Goal: Task Accomplishment & Management: Manage account settings

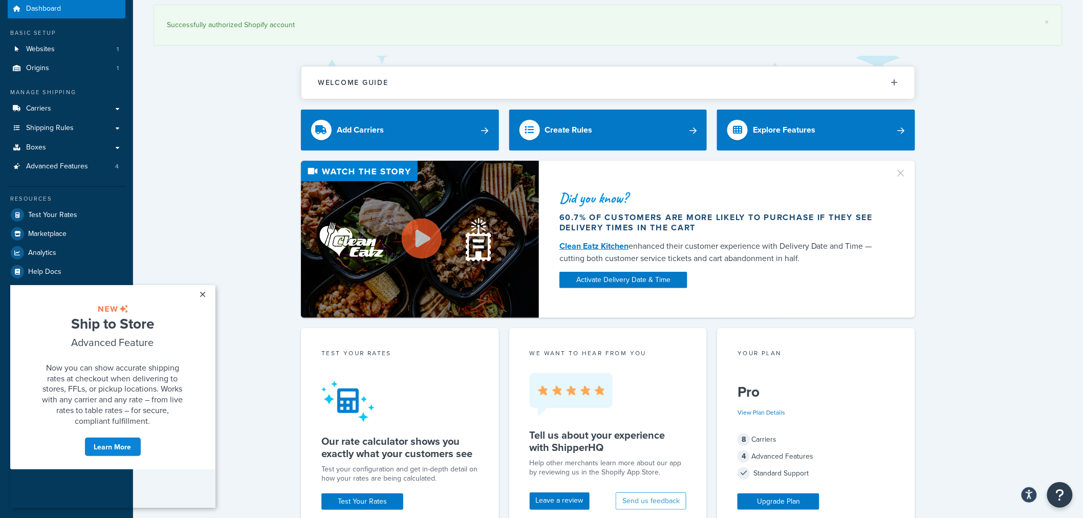
scroll to position [57, 0]
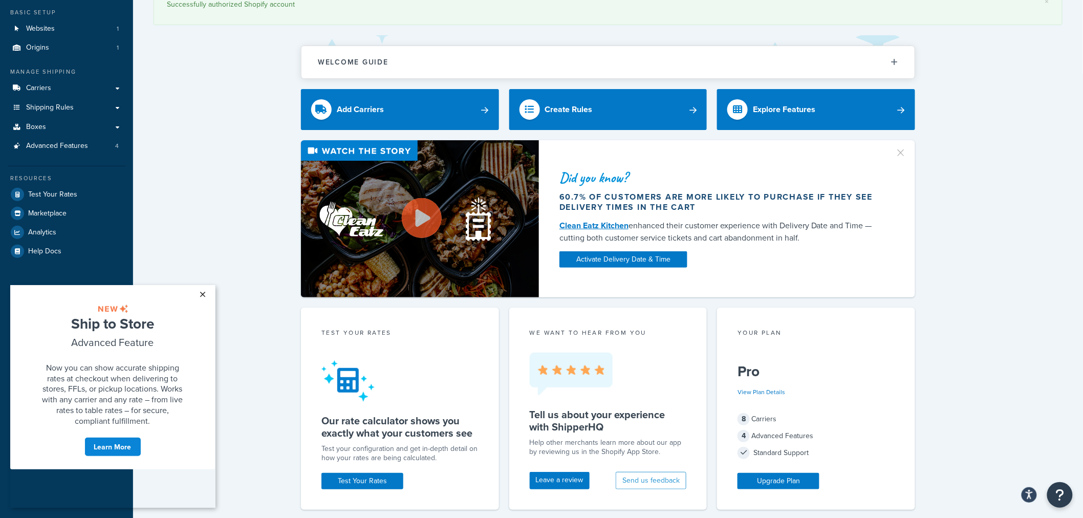
click at [203, 293] on link "×" at bounding box center [203, 294] width 18 height 18
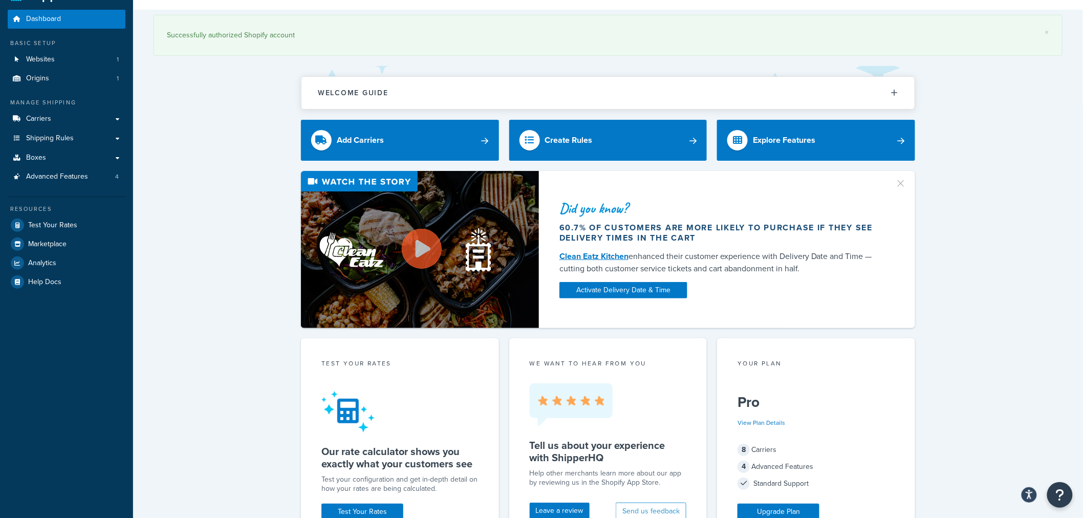
scroll to position [0, 0]
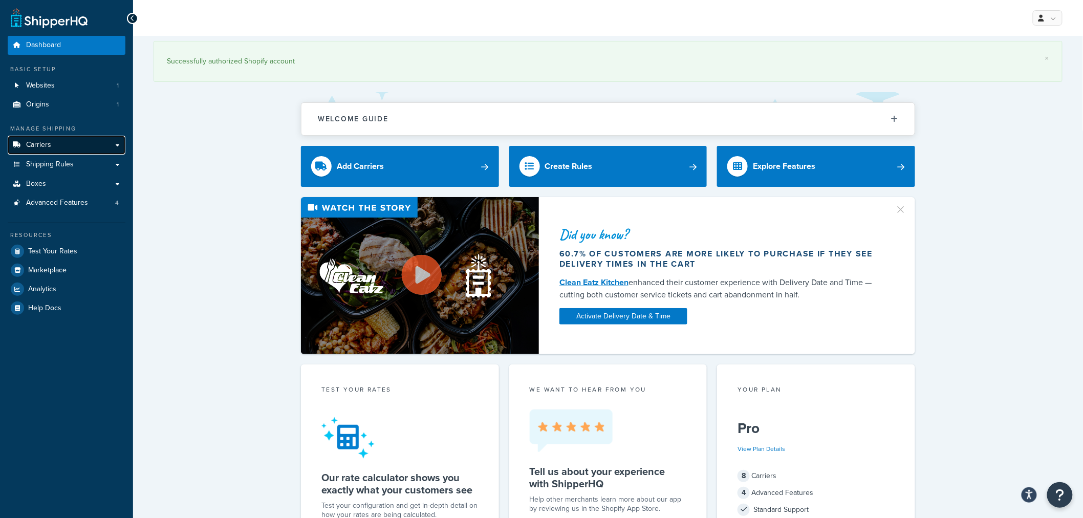
click at [37, 145] on span "Carriers" at bounding box center [38, 145] width 25 height 9
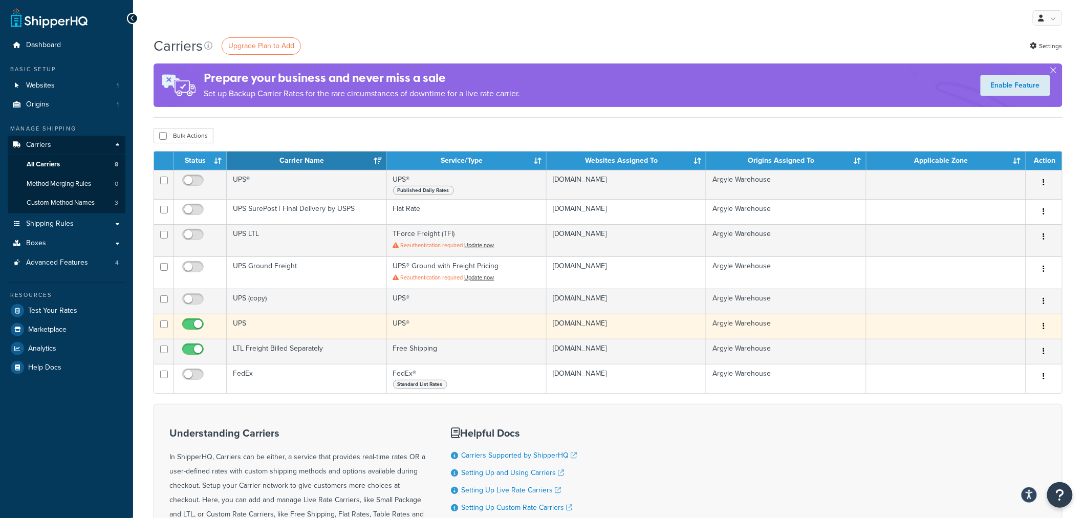
click at [1043, 328] on icon "button" at bounding box center [1044, 325] width 2 height 7
click at [1005, 346] on link "Edit" at bounding box center [1003, 347] width 81 height 21
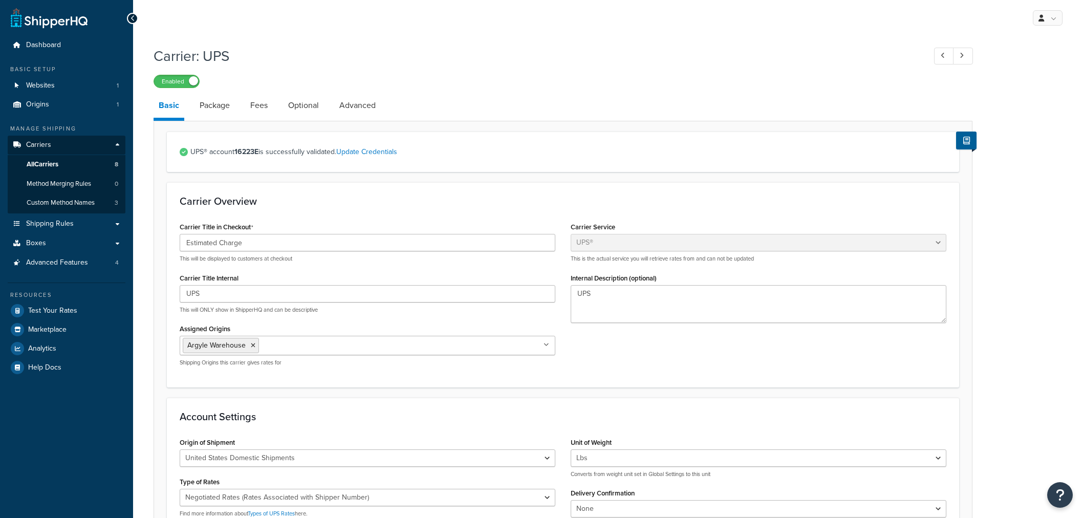
select select "ups"
click at [378, 147] on link "Update Credentials" at bounding box center [366, 151] width 61 height 11
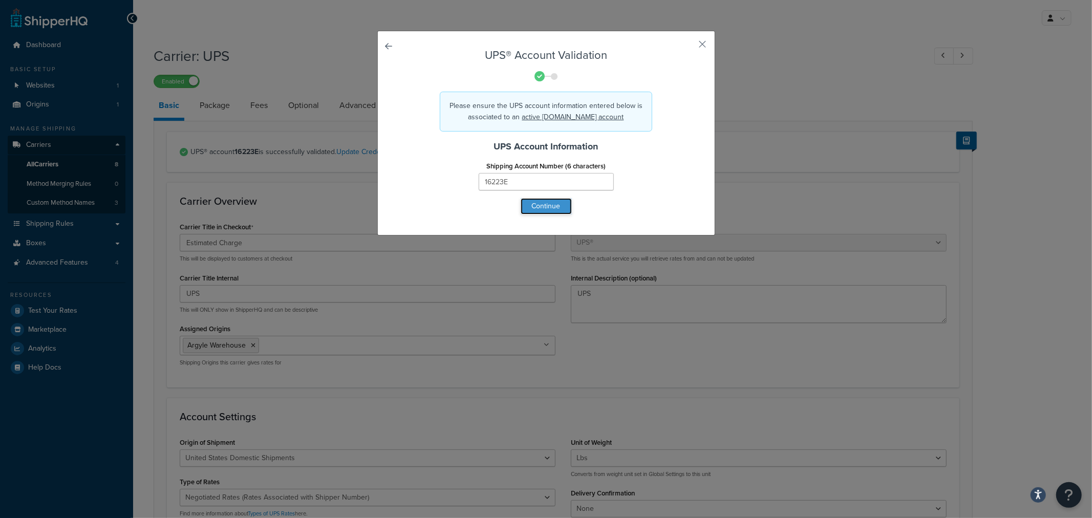
click at [546, 206] on button "Continue" at bounding box center [546, 206] width 51 height 16
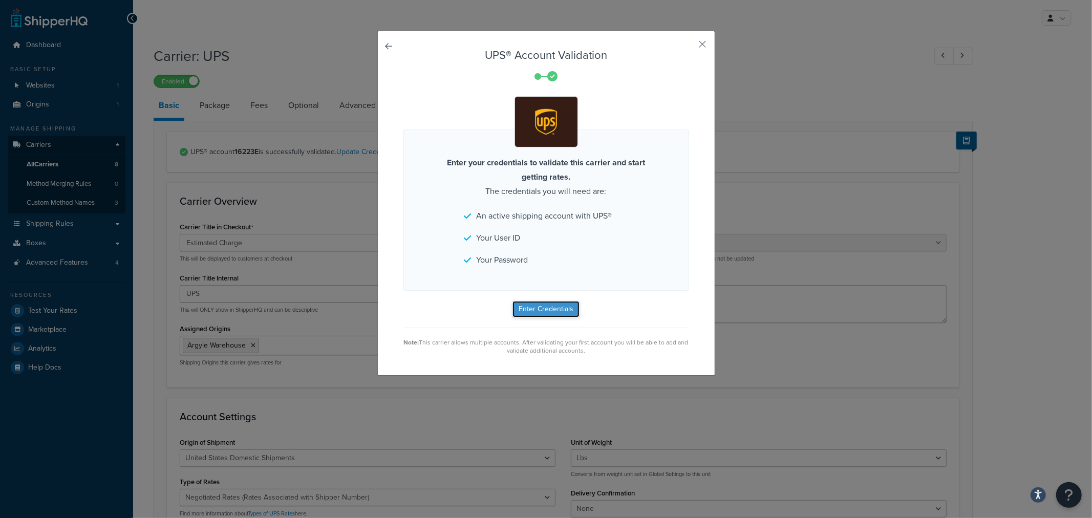
click at [544, 304] on button "Enter Credentials" at bounding box center [545, 309] width 67 height 16
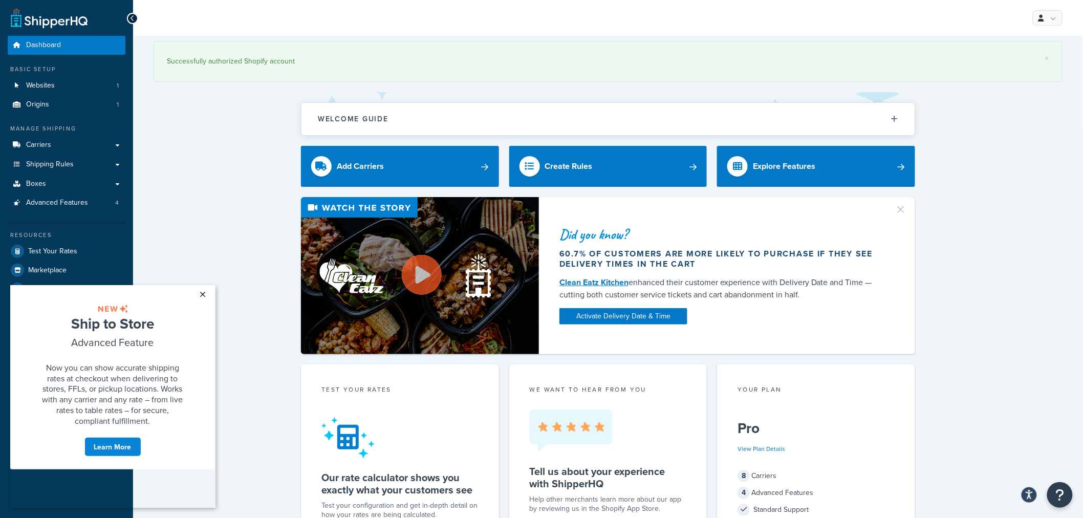
click at [205, 293] on link "×" at bounding box center [203, 294] width 18 height 18
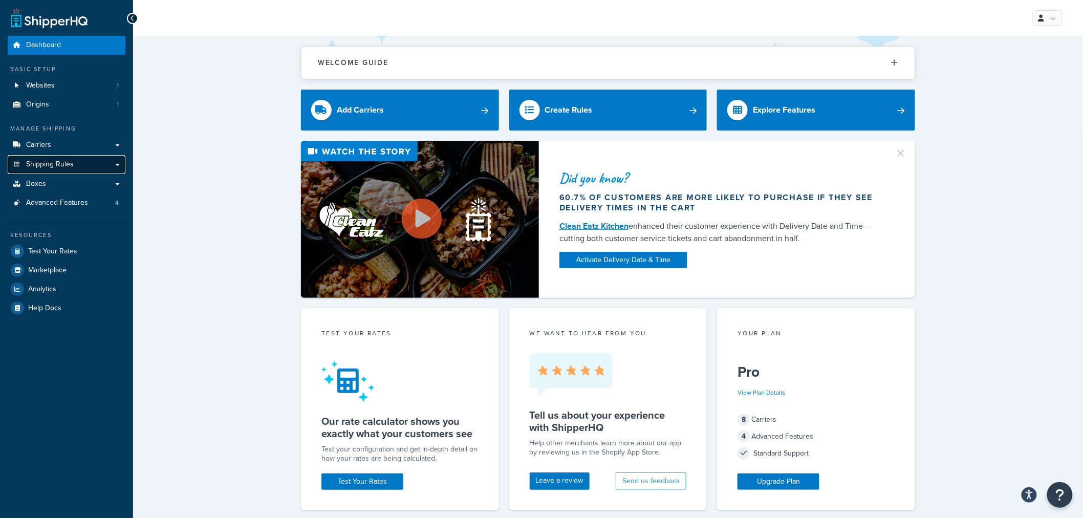
click at [50, 164] on span "Shipping Rules" at bounding box center [50, 164] width 48 height 9
